Goal: Information Seeking & Learning: Learn about a topic

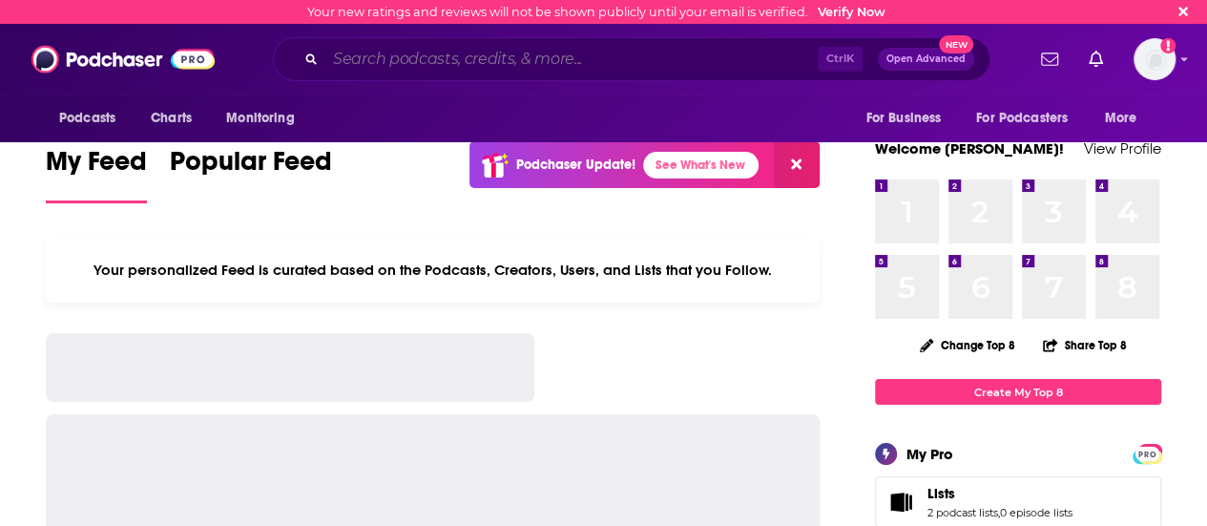
click at [587, 45] on input "Search podcasts, credits, & more..." at bounding box center [571, 59] width 492 height 31
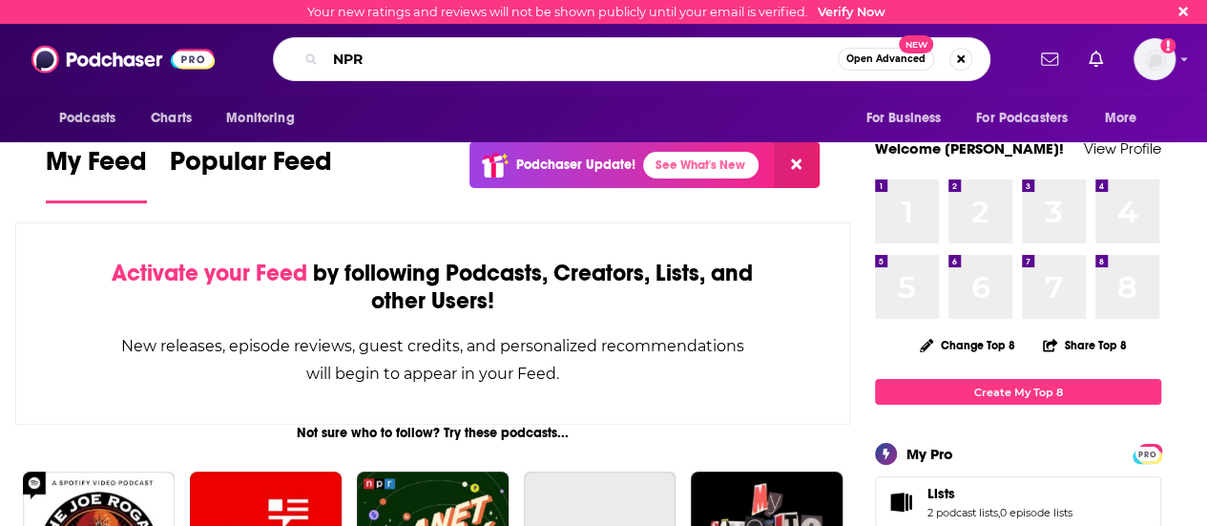
type input "NPR"
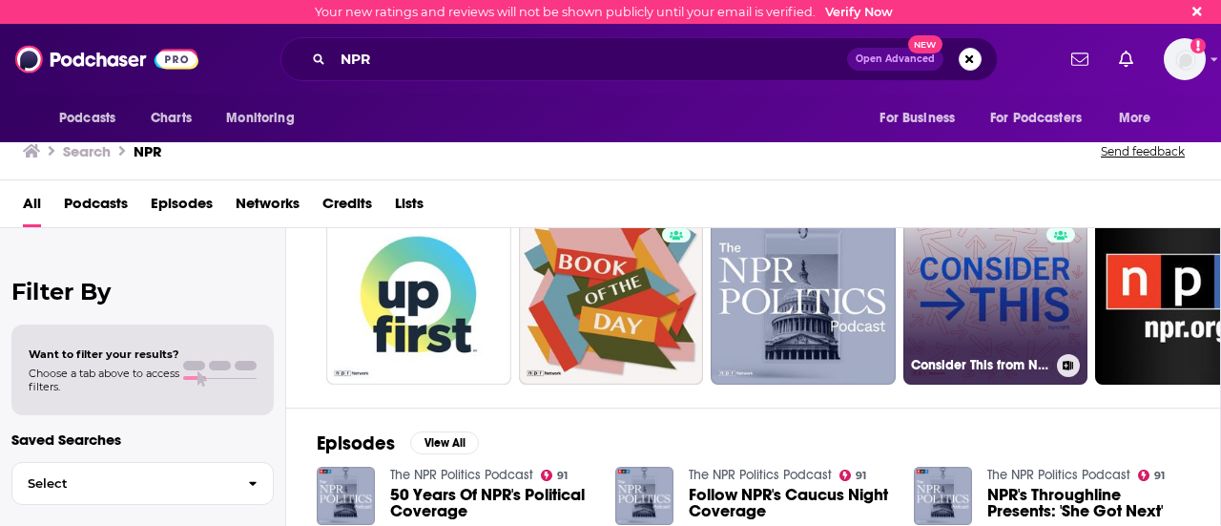
click at [1002, 308] on link "87 Consider This from NPR" at bounding box center [995, 291] width 185 height 185
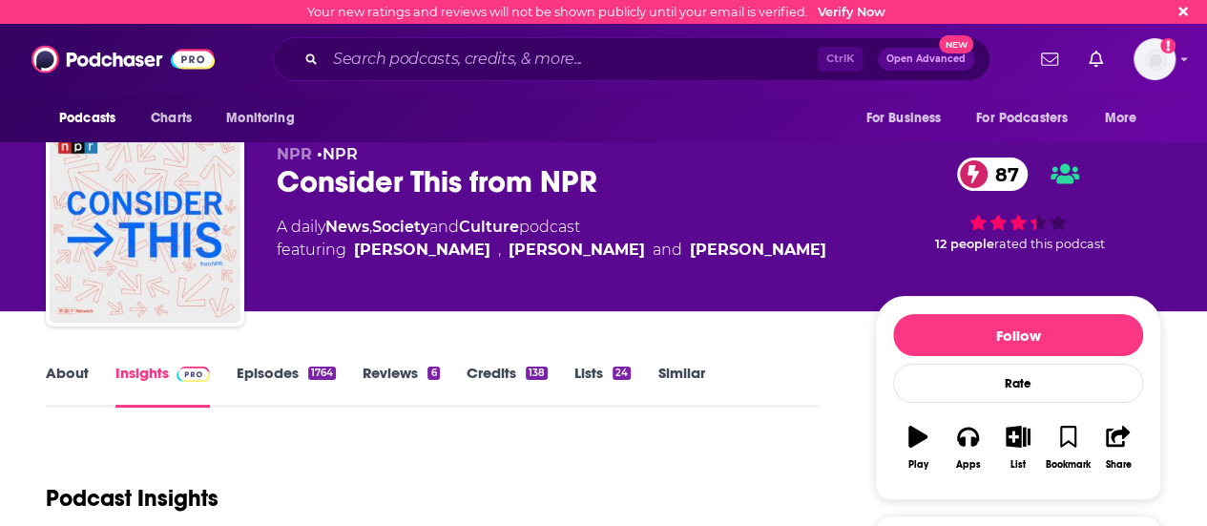
scroll to position [127, 0]
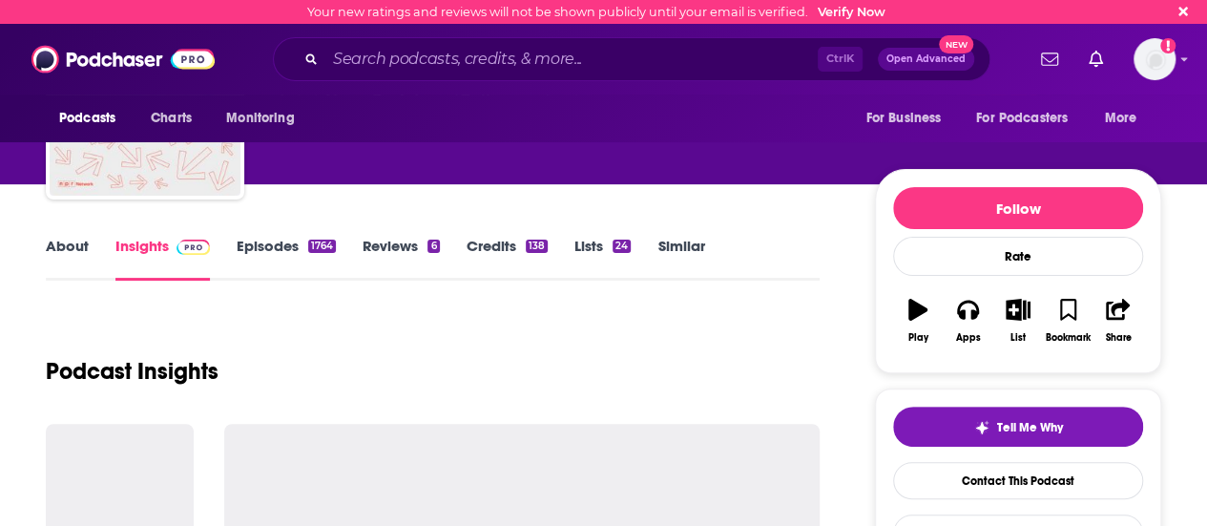
click at [304, 247] on link "Episodes 1764" at bounding box center [286, 259] width 99 height 44
